Goal: Complete application form

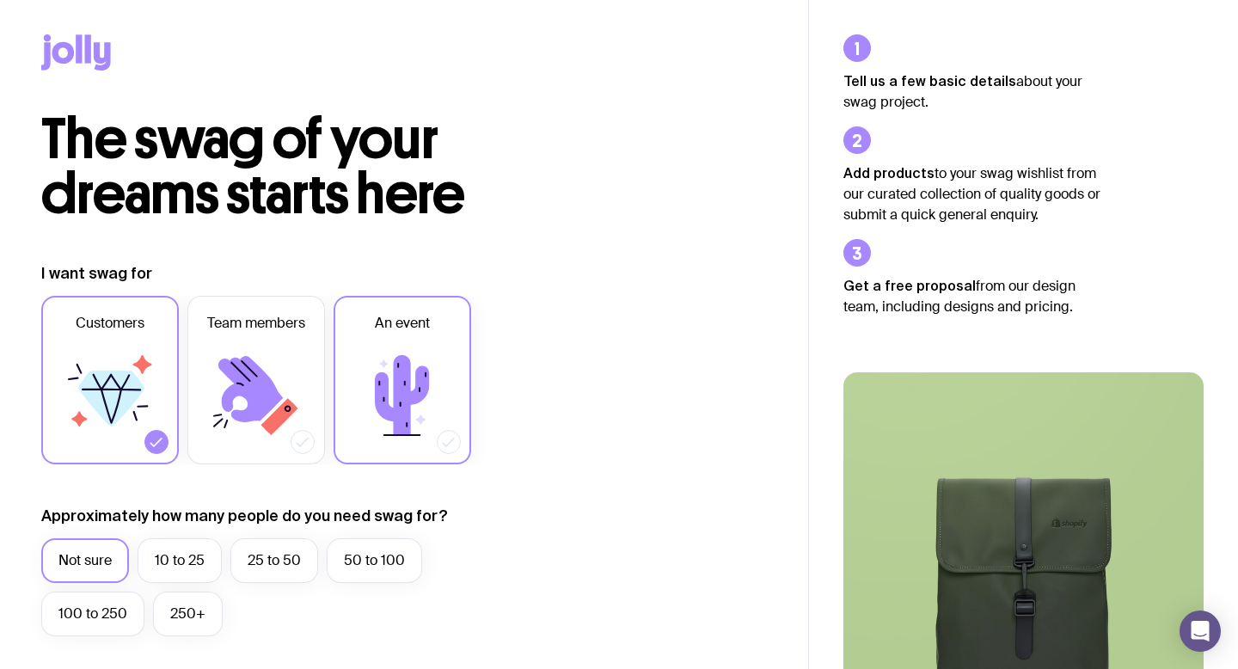
click at [407, 364] on icon at bounding box center [402, 395] width 54 height 80
click at [0, 0] on input "An event" at bounding box center [0, 0] width 0 height 0
click at [178, 556] on label "10 to 25" at bounding box center [180, 560] width 84 height 45
click at [0, 0] on input "10 to 25" at bounding box center [0, 0] width 0 height 0
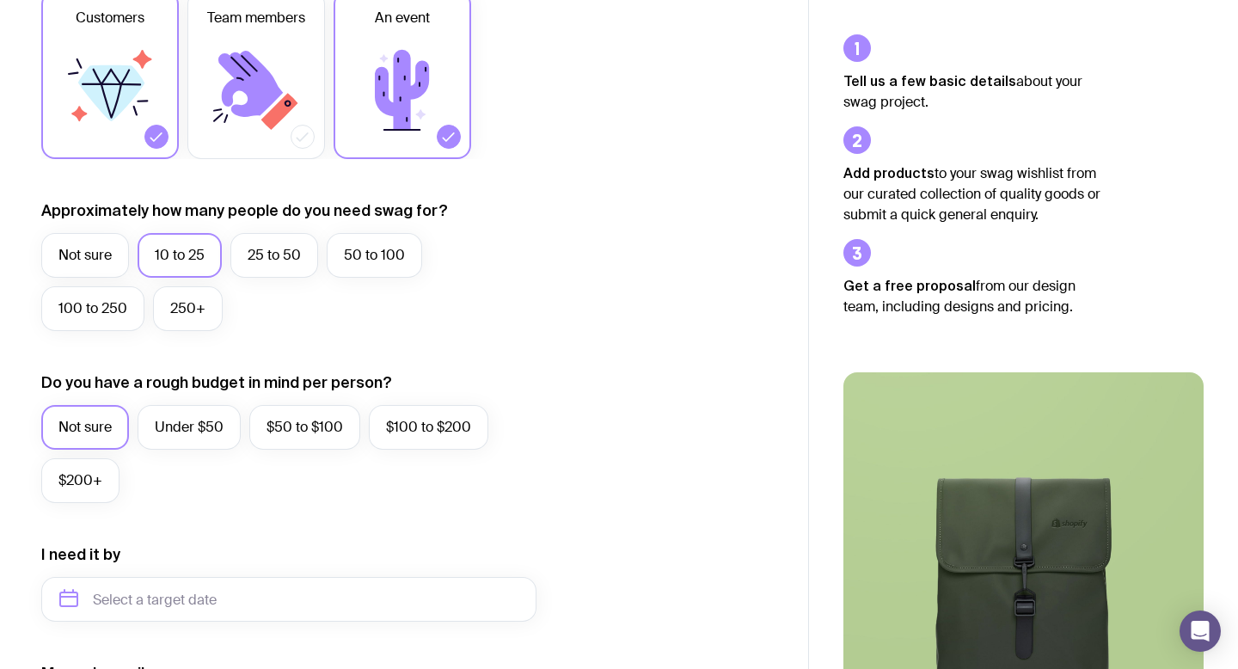
scroll to position [313, 0]
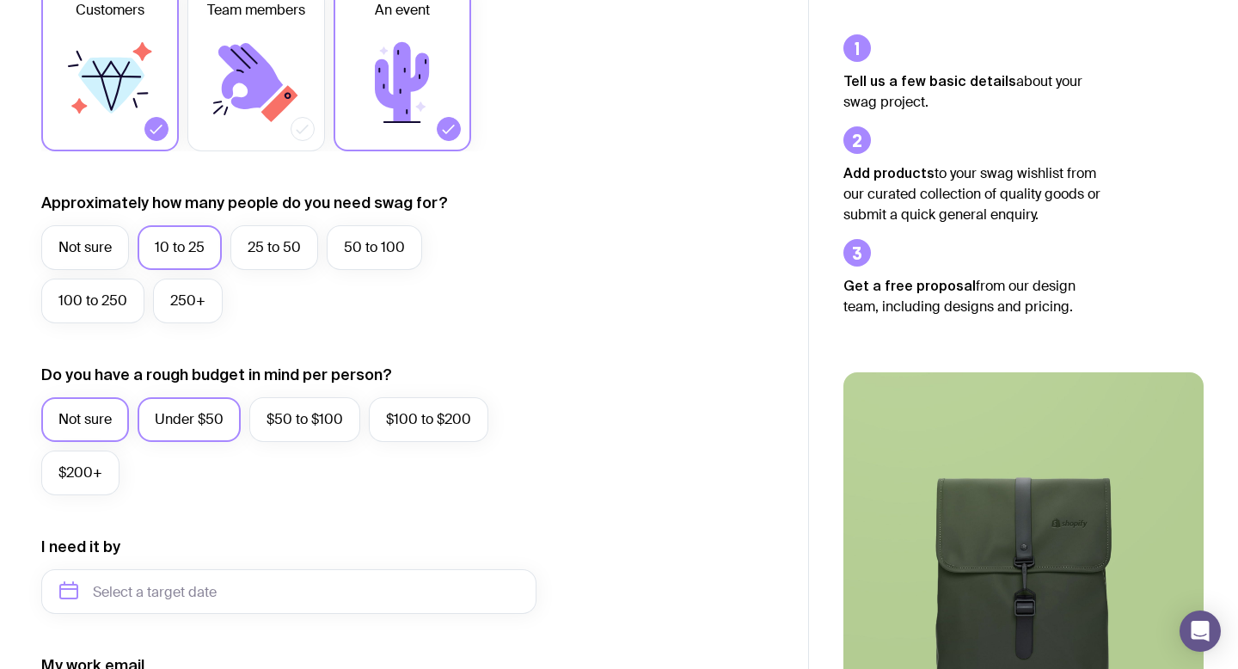
click at [183, 418] on label "Under $50" at bounding box center [189, 419] width 103 height 45
click at [0, 0] on input "Under $50" at bounding box center [0, 0] width 0 height 0
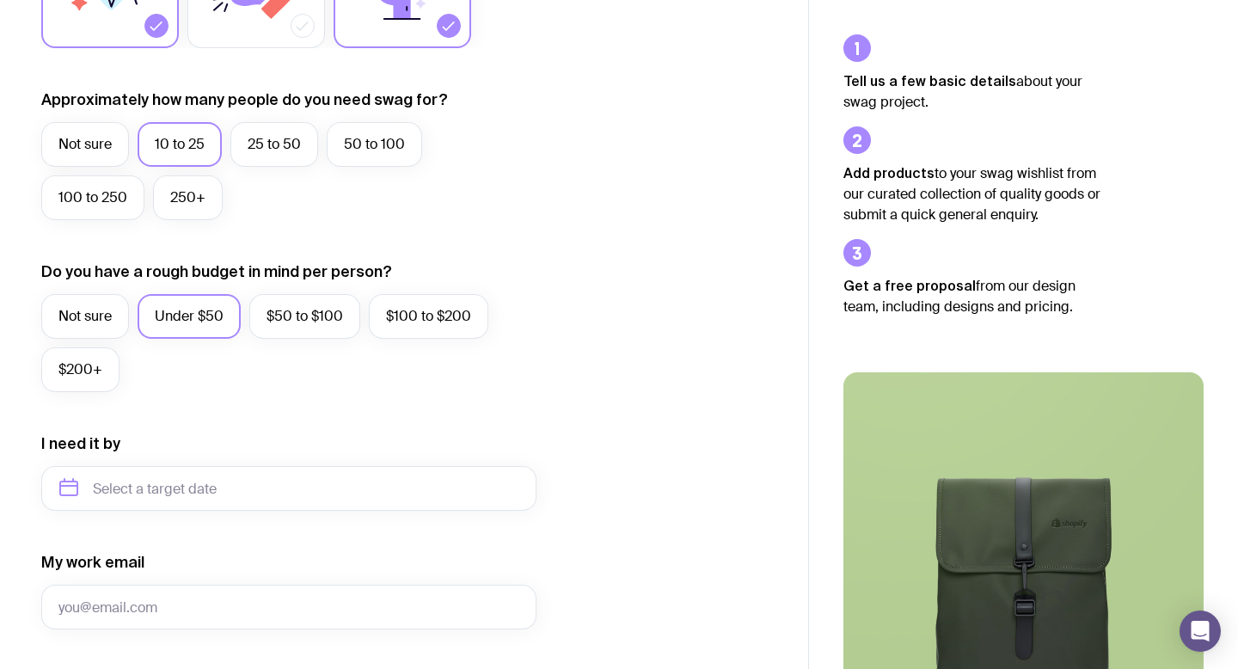
scroll to position [417, 0]
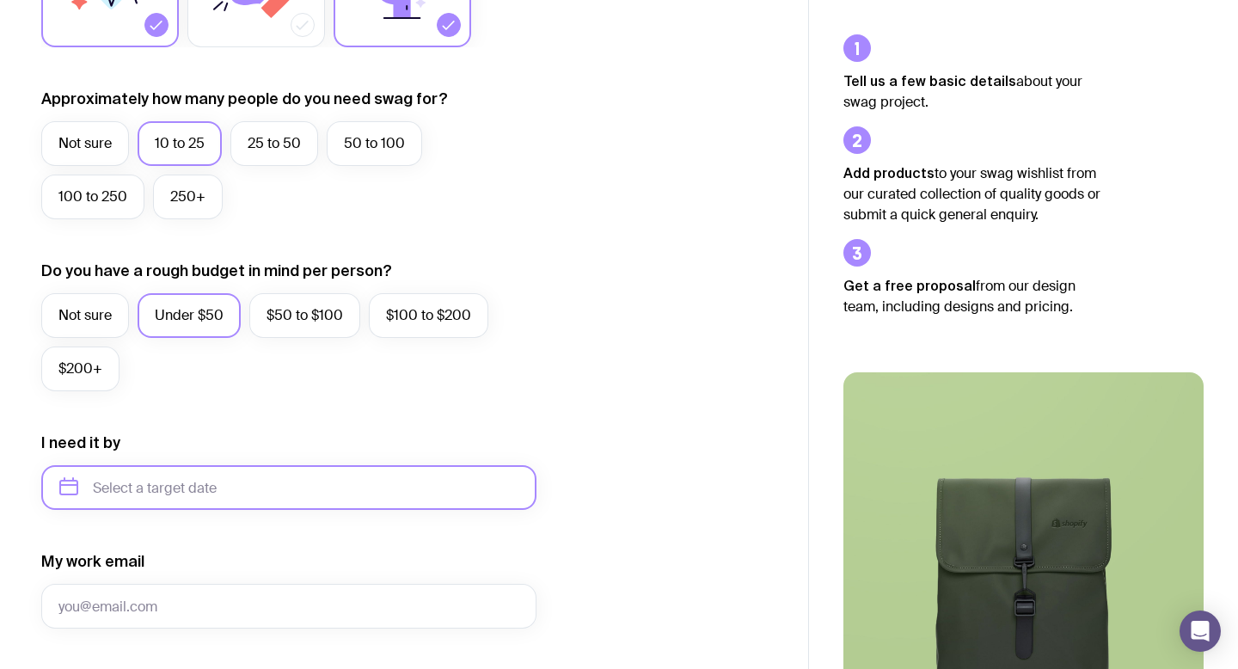
click at [261, 491] on input "text" at bounding box center [288, 487] width 495 height 45
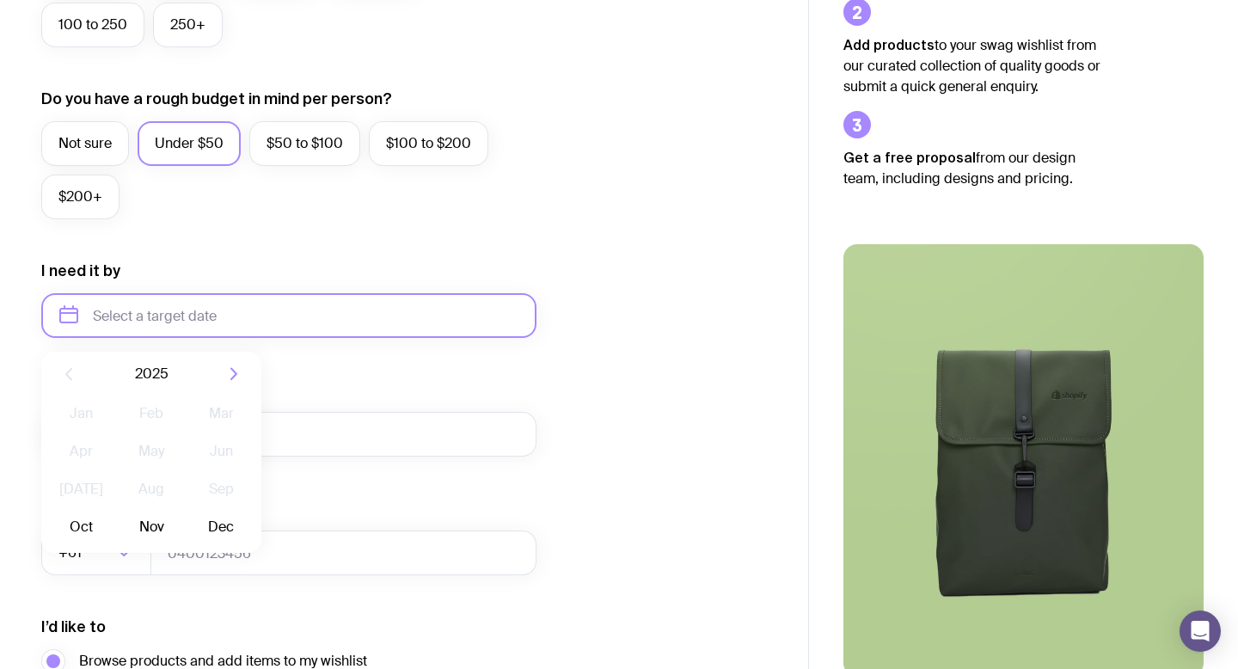
scroll to position [590, 0]
click at [80, 521] on button "Oct" at bounding box center [81, 526] width 63 height 34
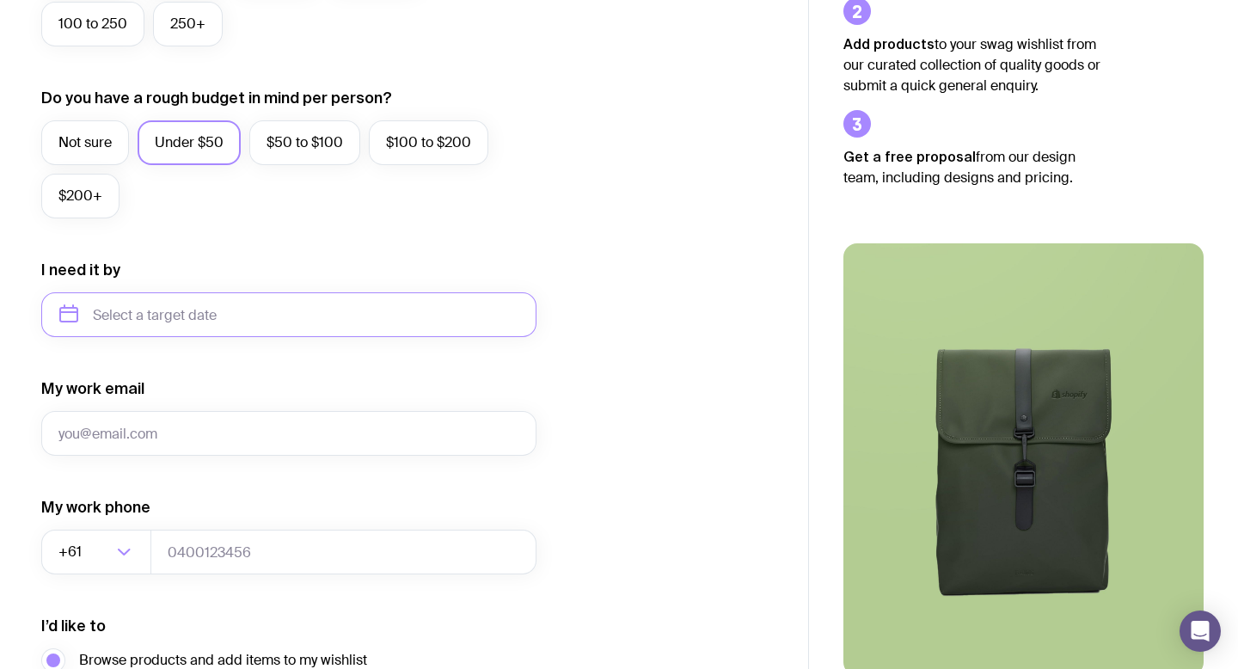
type input "[DATE]"
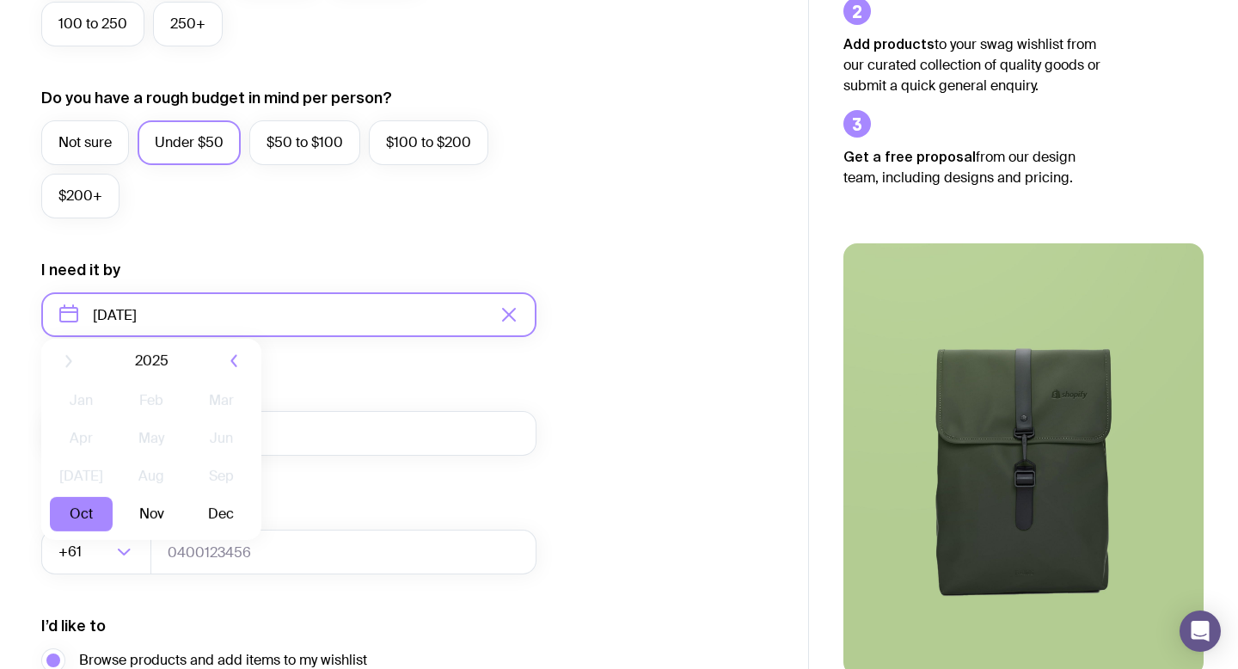
click at [236, 318] on input "[DATE]" at bounding box center [288, 314] width 495 height 45
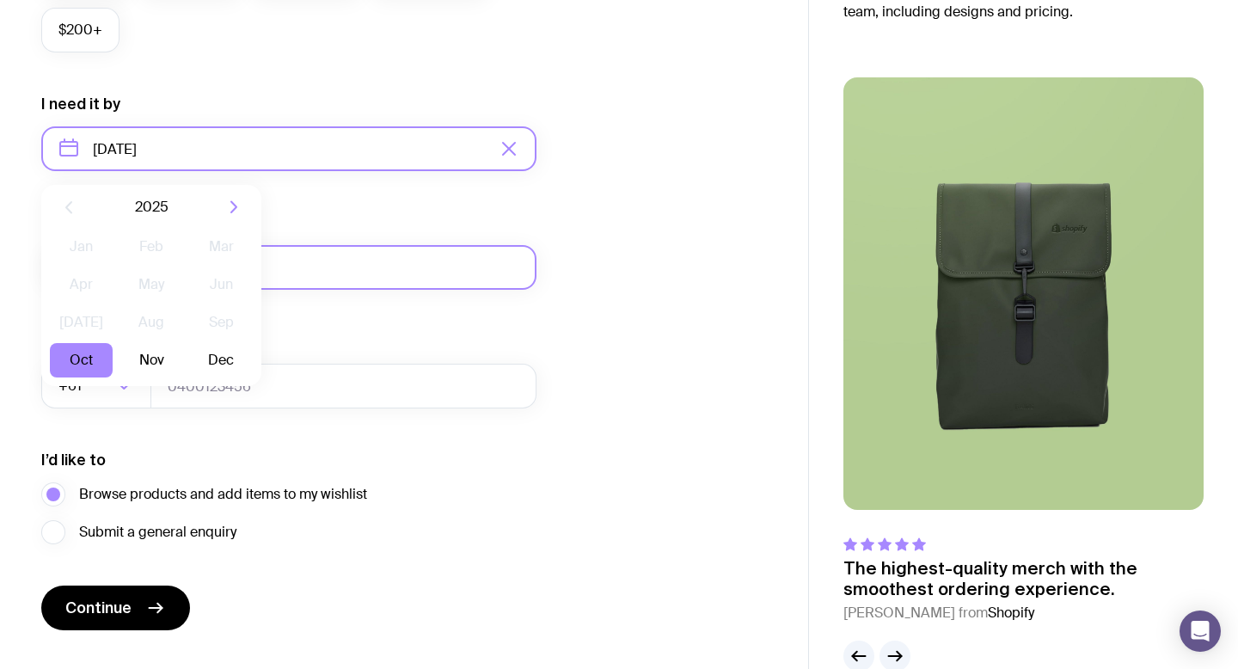
scroll to position [764, 0]
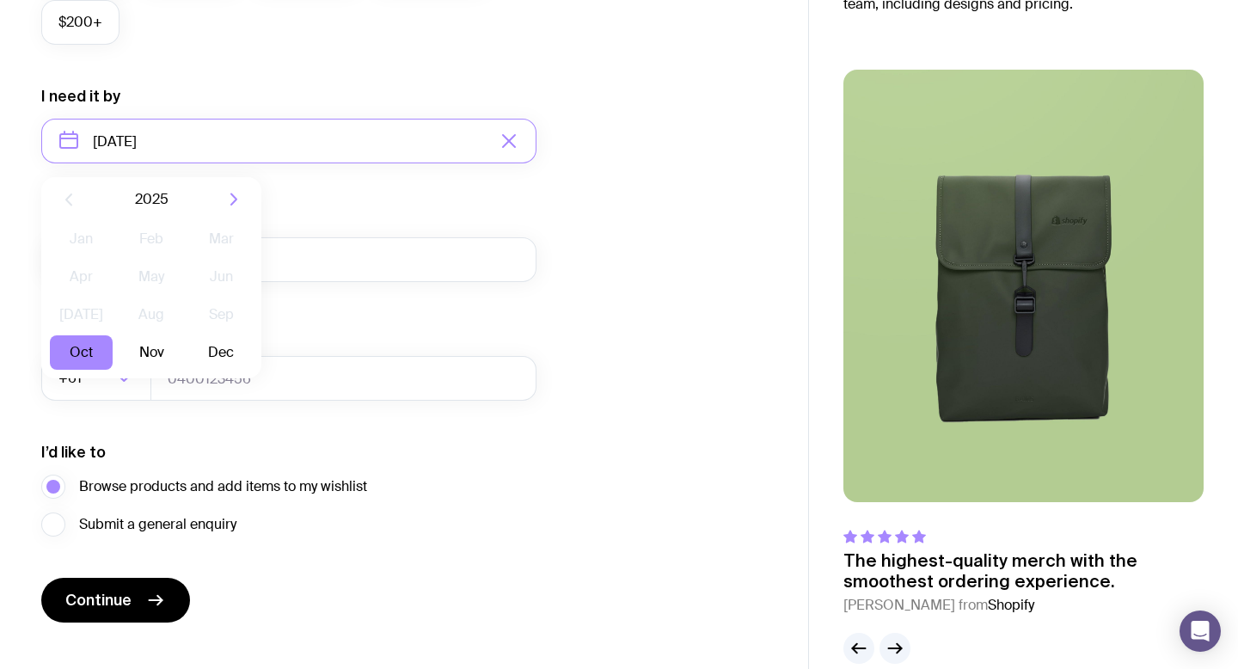
click at [380, 307] on form "I want swag for Customers Team members An event Approximately how many people d…" at bounding box center [288, 61] width 495 height 1123
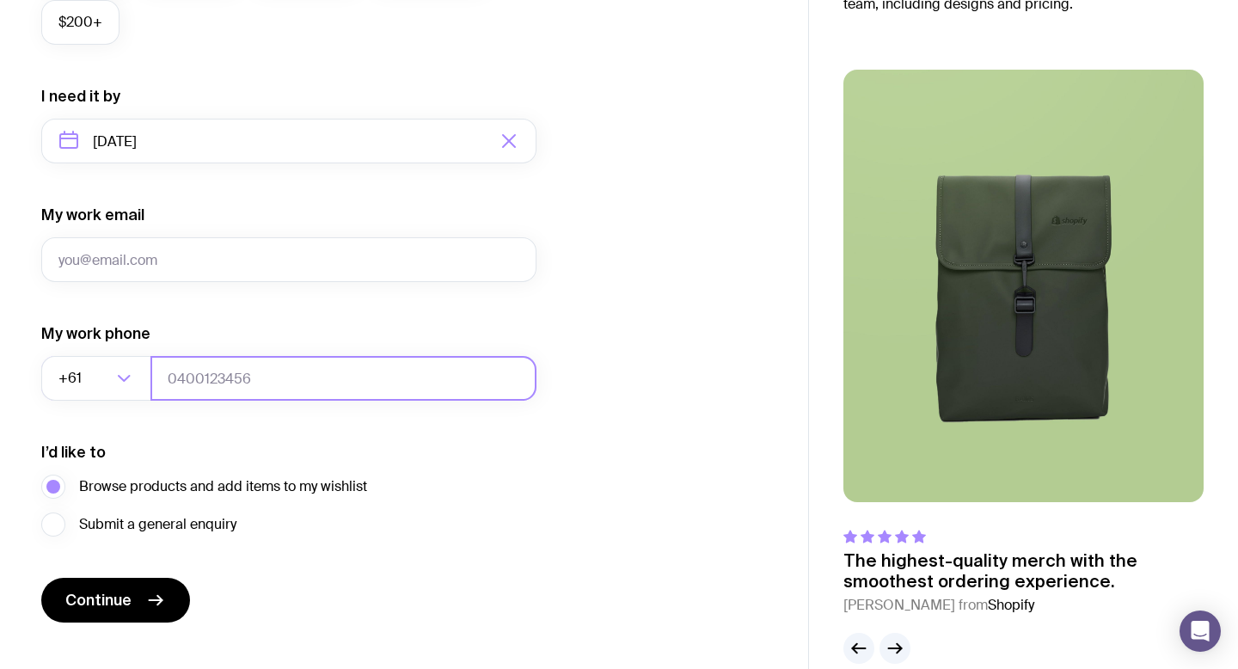
click at [223, 390] on input "tel" at bounding box center [343, 378] width 386 height 45
type input "0421702511"
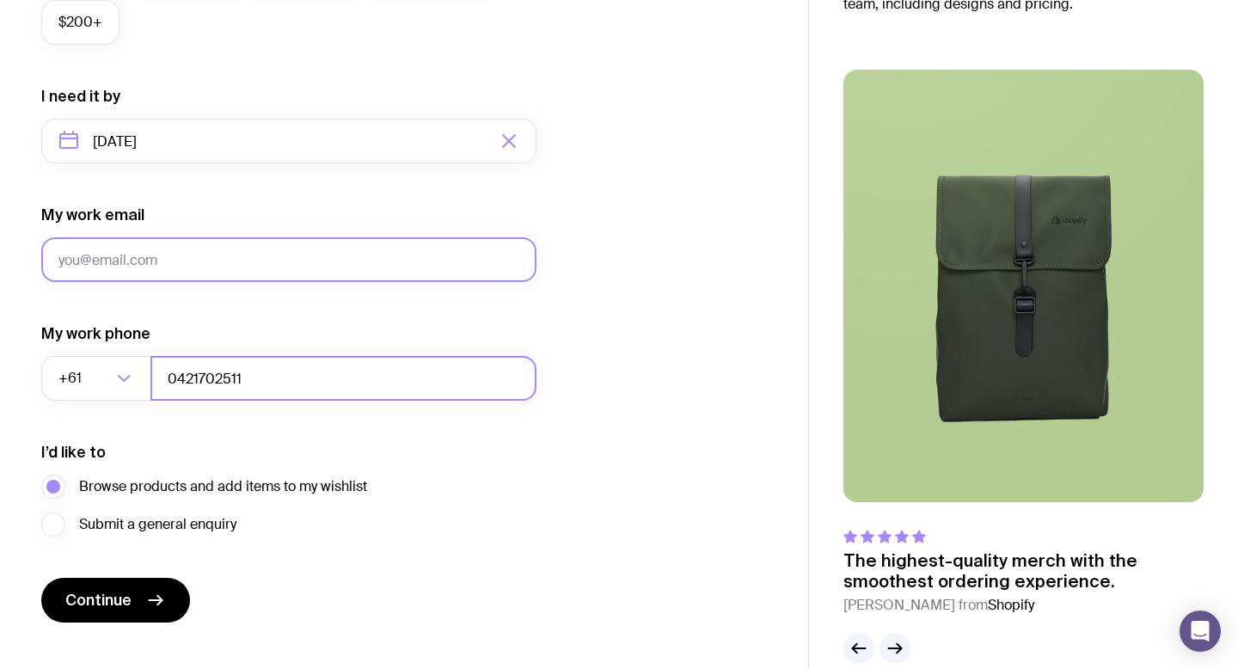
type input "[PERSON_NAME][EMAIL_ADDRESS][DOMAIN_NAME]"
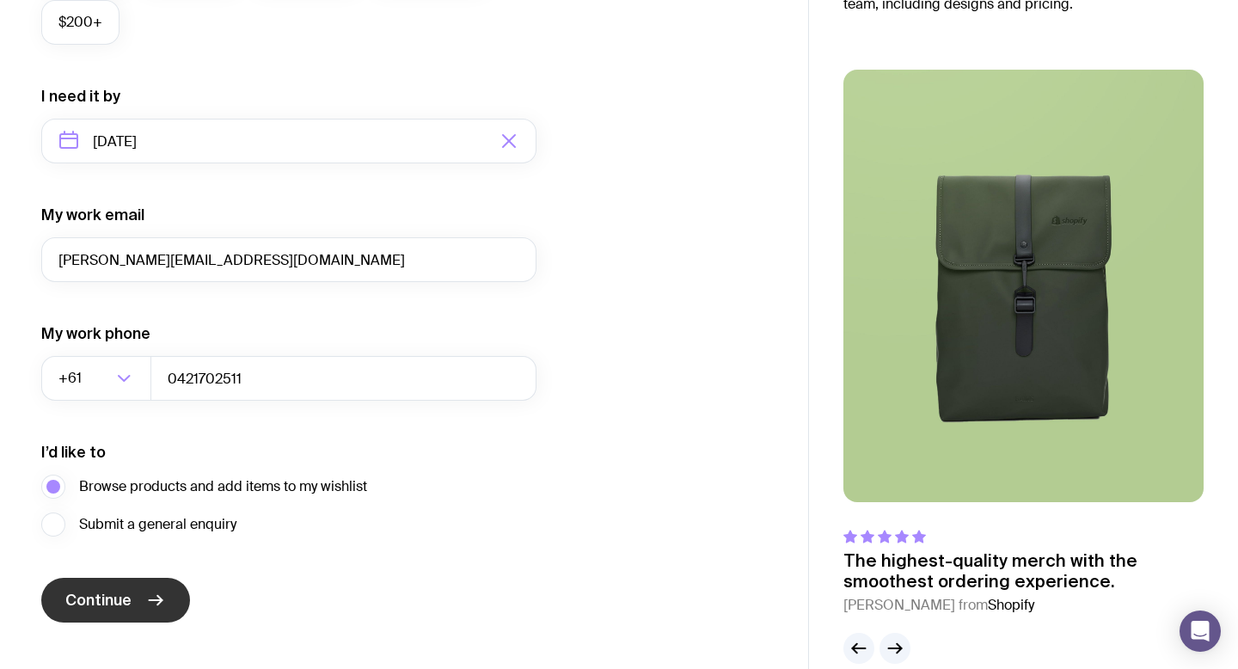
click at [120, 605] on span "Continue" at bounding box center [98, 600] width 66 height 21
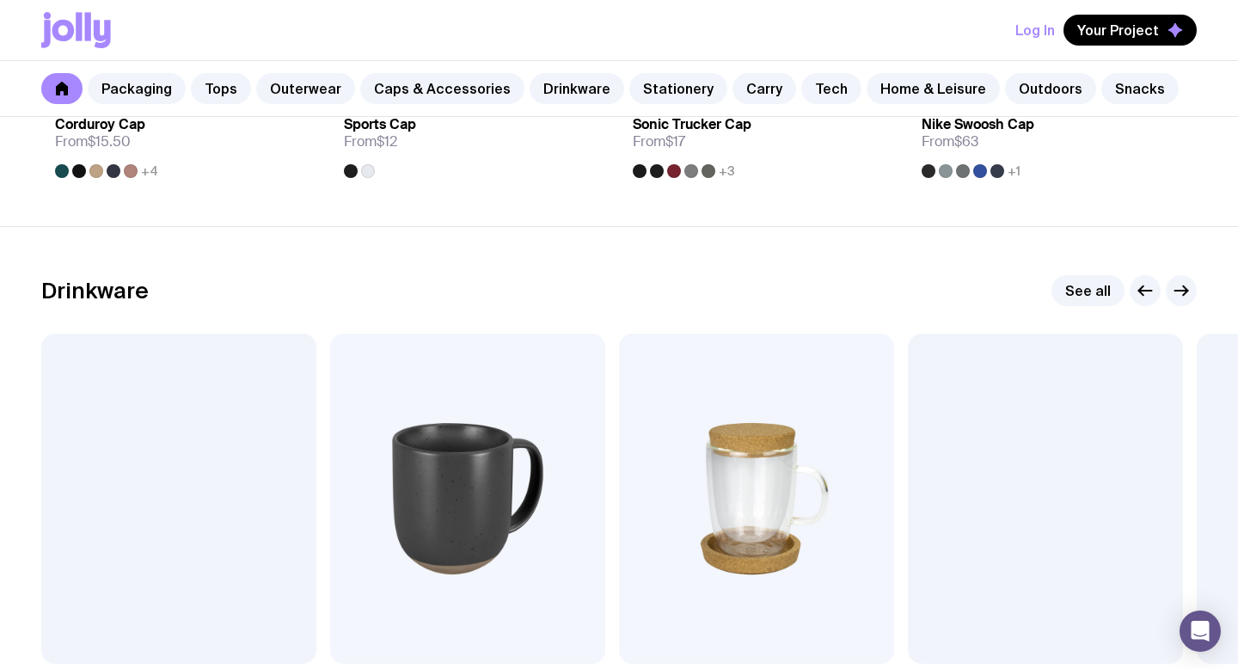
scroll to position [2557, 0]
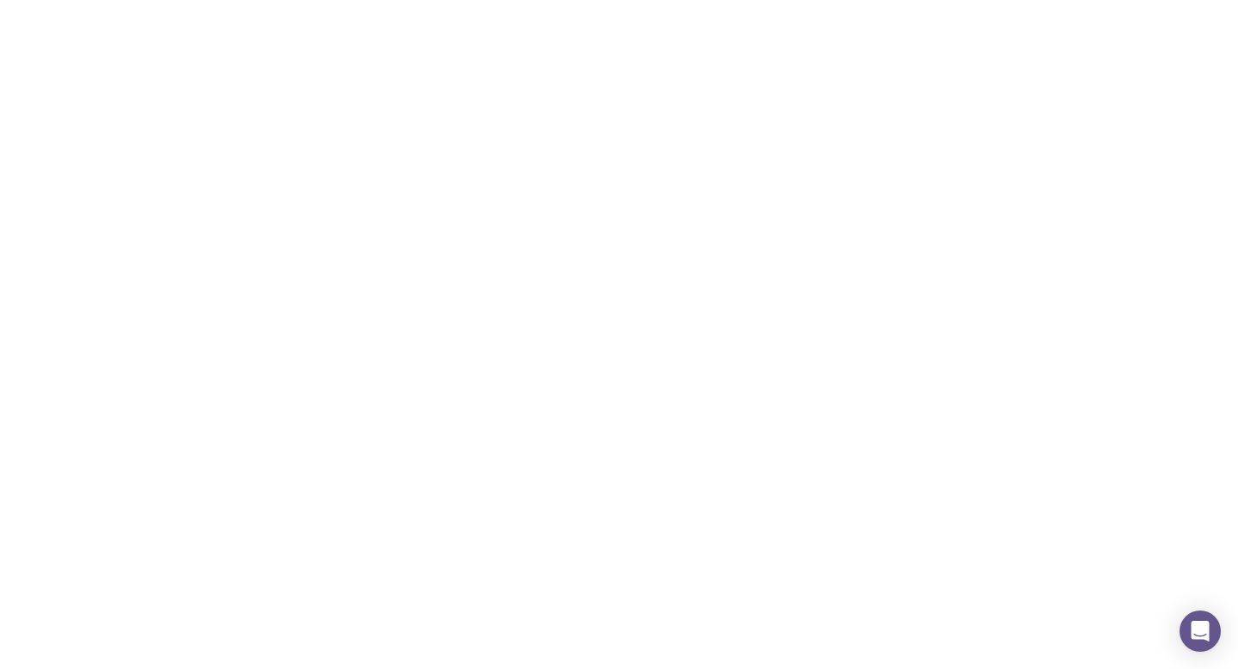
scroll to position [764, 0]
